Goal: Information Seeking & Learning: Learn about a topic

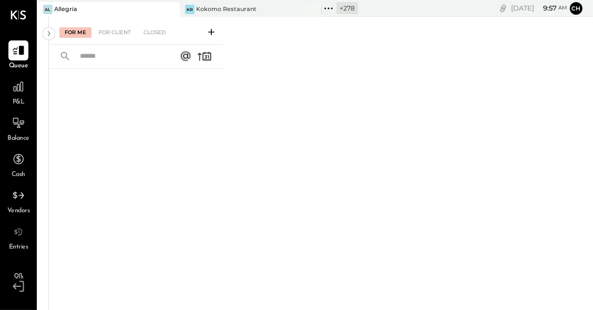
click at [324, 8] on icon at bounding box center [325, 8] width 2 height 2
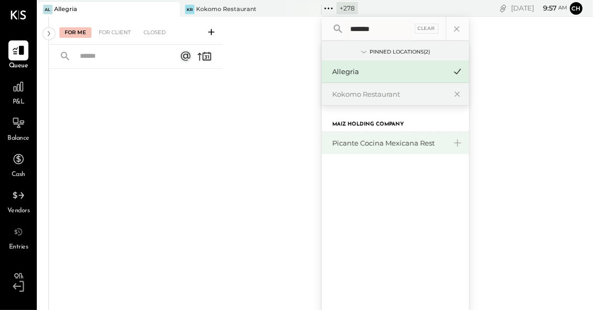
type input "*******"
click at [355, 138] on div "Picante Cocina Mexicana Rest" at bounding box center [389, 143] width 114 height 10
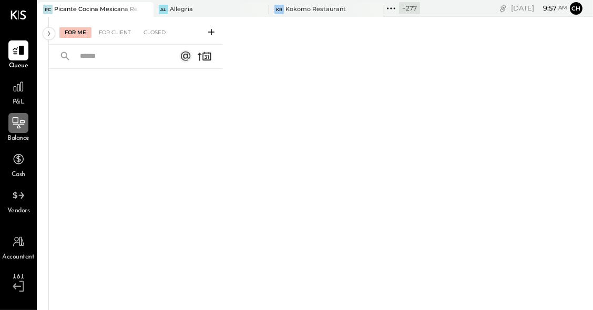
click at [20, 125] on icon at bounding box center [19, 123] width 14 height 14
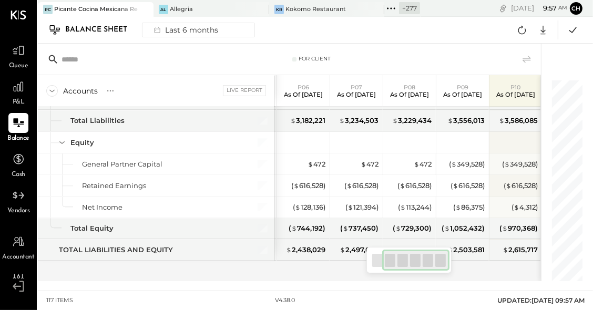
scroll to position [0, 21]
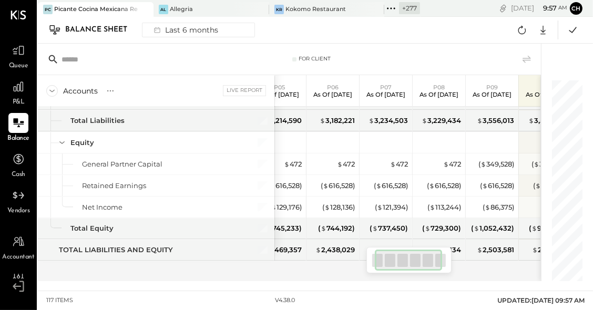
drag, startPoint x: 382, startPoint y: 260, endPoint x: 384, endPoint y: 253, distance: 7.3
click at [384, 253] on div at bounding box center [408, 260] width 67 height 21
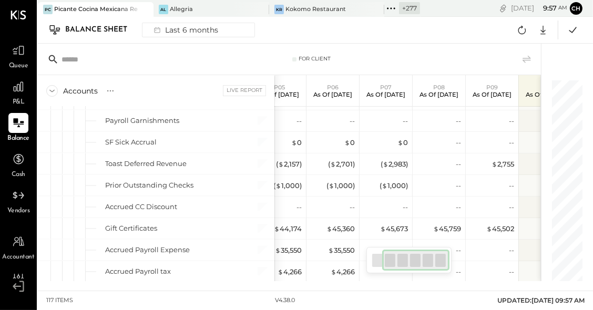
scroll to position [0, 50]
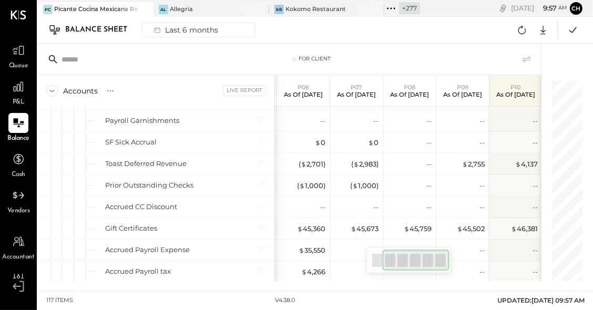
drag, startPoint x: 391, startPoint y: 256, endPoint x: 382, endPoint y: 234, distance: 23.8
click at [406, 254] on div at bounding box center [415, 260] width 67 height 21
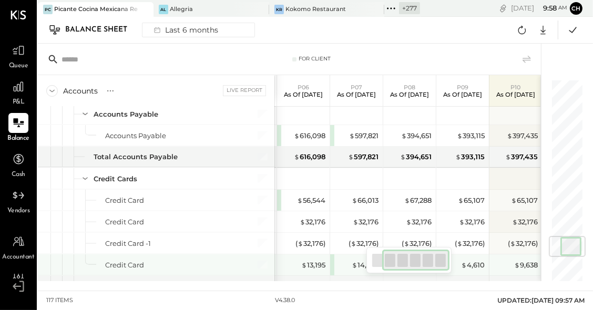
scroll to position [1304, 0]
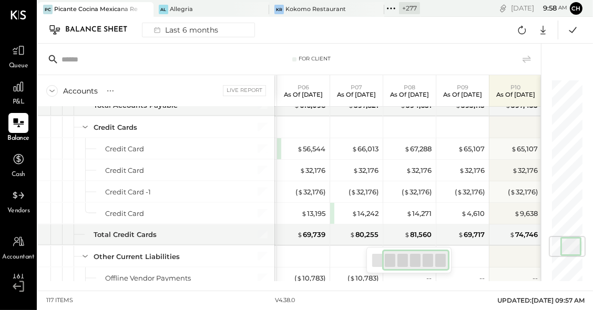
drag, startPoint x: 402, startPoint y: 258, endPoint x: 410, endPoint y: 258, distance: 7.9
click at [410, 258] on div at bounding box center [415, 260] width 67 height 21
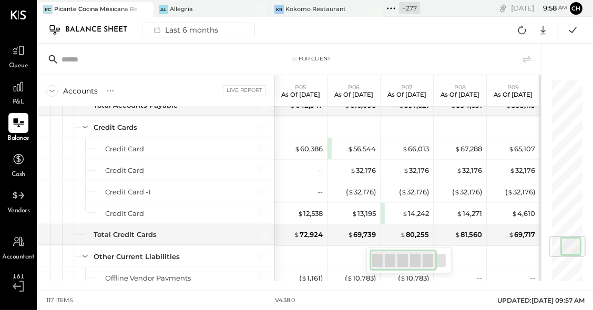
drag, startPoint x: 407, startPoint y: 262, endPoint x: 379, endPoint y: 259, distance: 28.6
click at [379, 259] on div at bounding box center [403, 260] width 67 height 21
drag, startPoint x: 385, startPoint y: 258, endPoint x: 406, endPoint y: 256, distance: 21.1
click at [406, 256] on div at bounding box center [415, 260] width 67 height 21
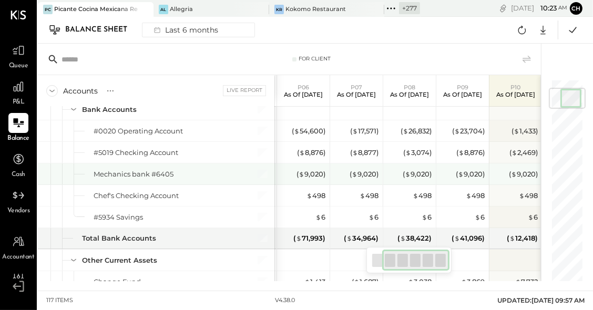
scroll to position [76, 0]
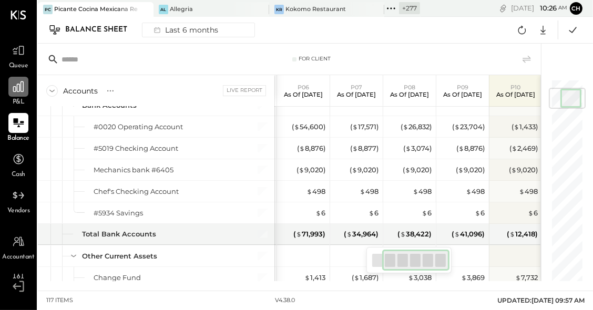
click at [15, 87] on icon at bounding box center [18, 86] width 11 height 11
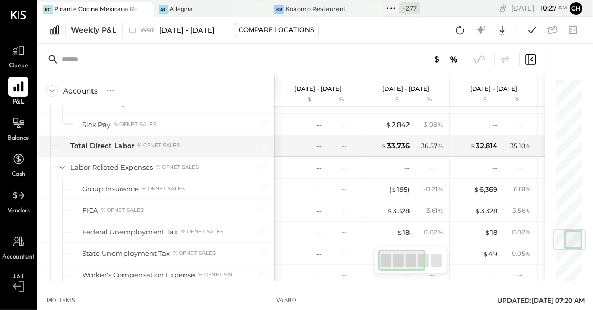
scroll to position [1266, 0]
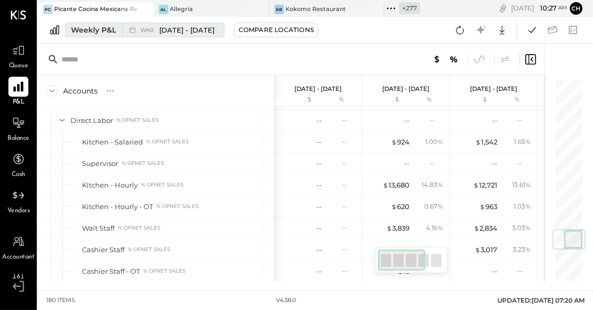
click at [167, 30] on span "[DATE] - [DATE]" at bounding box center [186, 30] width 55 height 10
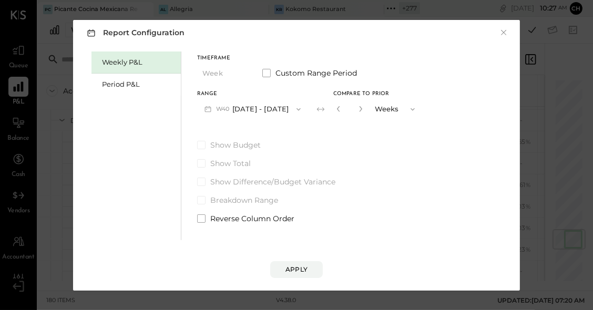
click at [283, 109] on button "W40 [DATE] - [DATE]" at bounding box center [252, 108] width 111 height 19
click at [139, 86] on div "Period P&L" at bounding box center [139, 84] width 74 height 10
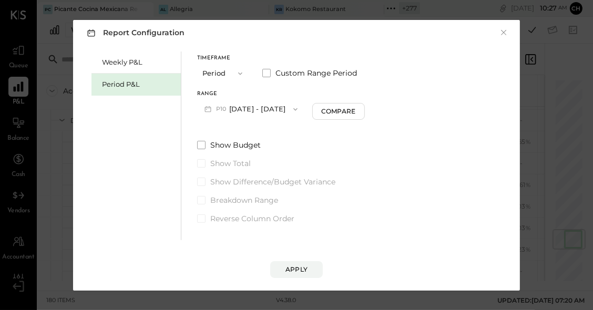
click at [282, 111] on button "P10 [DATE] - [DATE]" at bounding box center [251, 108] width 108 height 19
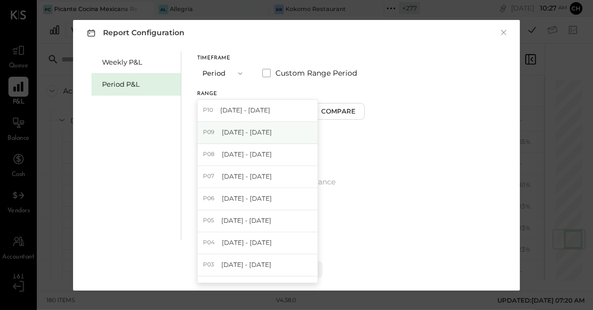
click at [278, 131] on div "P09 [DATE] - [DATE]" at bounding box center [258, 133] width 120 height 22
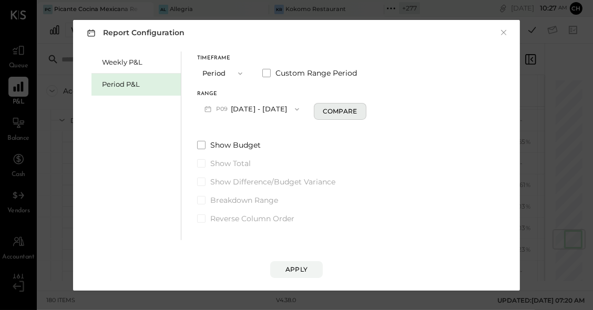
click at [332, 110] on div "Compare" at bounding box center [340, 111] width 34 height 9
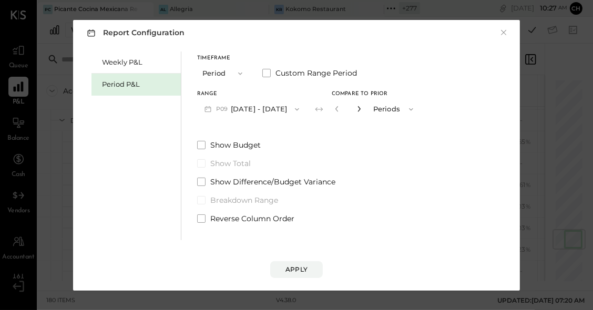
click at [356, 110] on icon "button" at bounding box center [359, 109] width 6 height 6
click at [334, 106] on icon "button" at bounding box center [337, 109] width 6 height 6
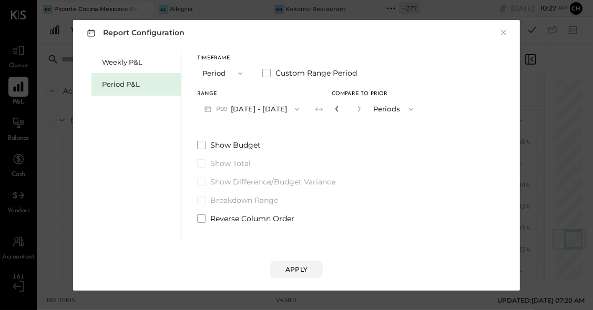
type input "*"
click at [301, 271] on div "Apply" at bounding box center [296, 269] width 22 height 9
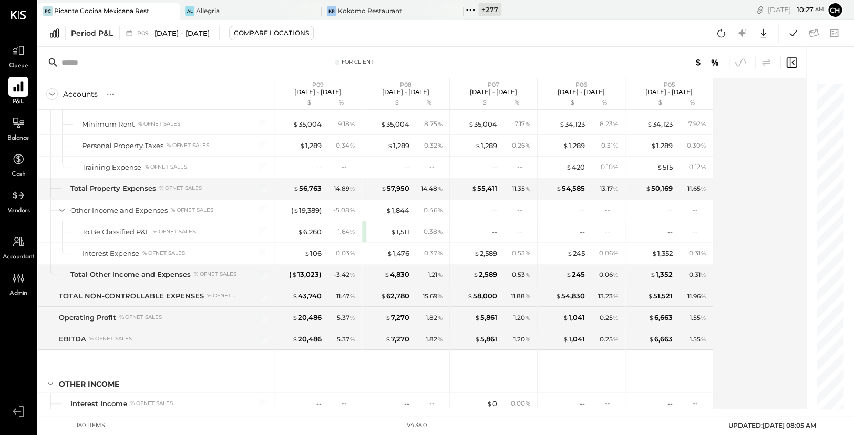
scroll to position [3164, 0]
